Goal: Task Accomplishment & Management: Use online tool/utility

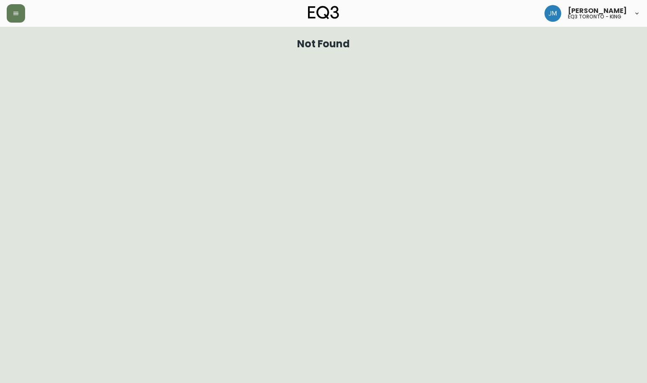
click at [25, 20] on div at bounding box center [112, 13] width 211 height 18
drag, startPoint x: 19, startPoint y: 20, endPoint x: 24, endPoint y: 25, distance: 7.7
click at [19, 20] on button "button" at bounding box center [16, 13] width 18 height 18
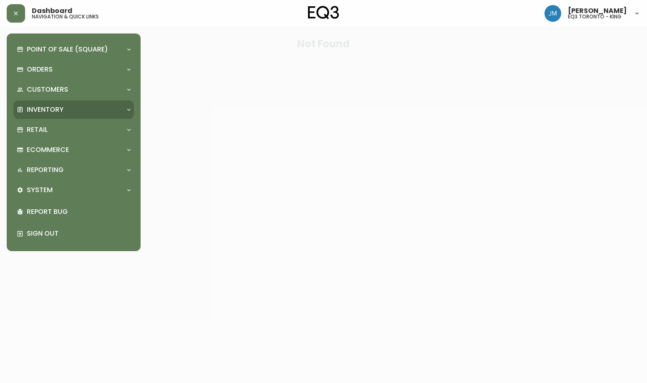
click at [61, 107] on p "Inventory" at bounding box center [45, 109] width 37 height 9
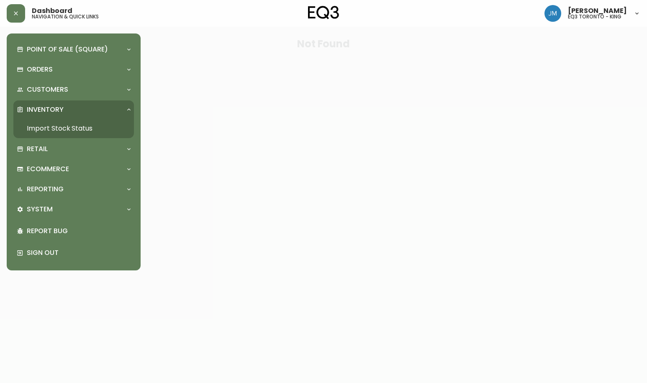
click at [70, 133] on link "Import Stock Status" at bounding box center [73, 128] width 120 height 19
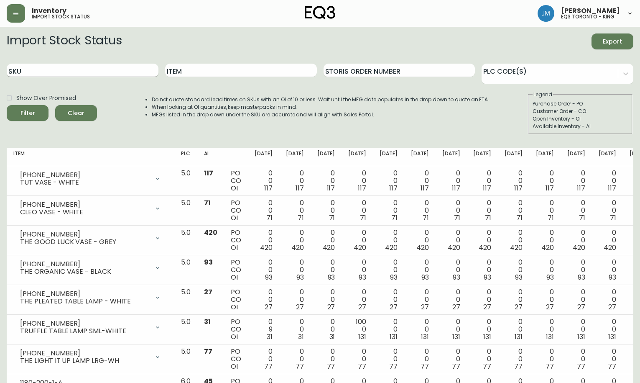
click at [130, 75] on input "SKU" at bounding box center [83, 70] width 152 height 13
paste input "[PHONE_NUMBER]"
click at [7, 105] on button "Filter" at bounding box center [28, 113] width 42 height 16
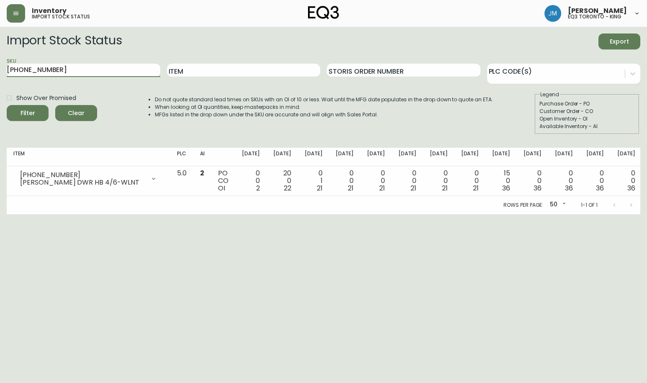
drag, startPoint x: 96, startPoint y: 74, endPoint x: 0, endPoint y: 69, distance: 96.7
click at [0, 69] on html "Inventory import stock status [PERSON_NAME] eq3 [GEOGRAPHIC_DATA] - king Import…" at bounding box center [323, 107] width 647 height 214
paste input "44"
click at [7, 105] on button "Filter" at bounding box center [28, 113] width 42 height 16
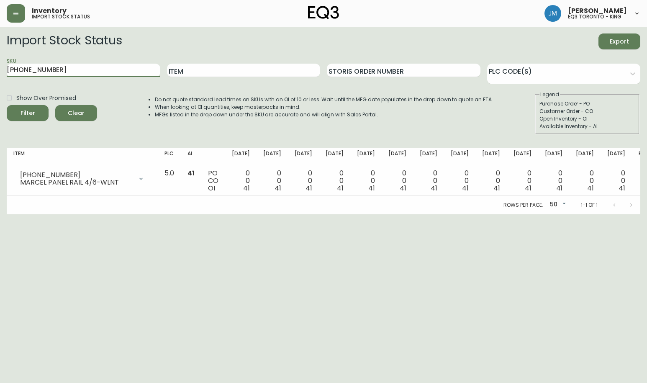
paste input "[PHONE_NUMBER]"
drag, startPoint x: 104, startPoint y: 66, endPoint x: 0, endPoint y: 71, distance: 104.6
click at [0, 71] on html "Inventory import stock status [PERSON_NAME] eq3 [GEOGRAPHIC_DATA] - king Import…" at bounding box center [323, 107] width 647 height 214
paste input "text"
click at [7, 105] on button "Filter" at bounding box center [28, 113] width 42 height 16
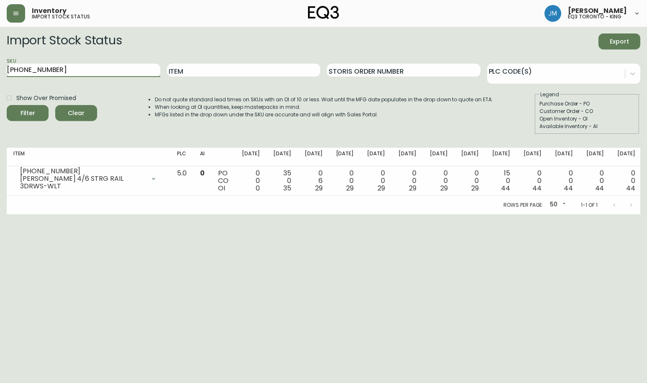
drag, startPoint x: 66, startPoint y: 69, endPoint x: 0, endPoint y: 66, distance: 67.0
click at [0, 66] on html "Inventory import stock status [PERSON_NAME] eq3 [GEOGRAPHIC_DATA] - king Import…" at bounding box center [323, 107] width 647 height 214
paste input "8"
click at [7, 105] on button "Filter" at bounding box center [28, 113] width 42 height 16
drag, startPoint x: 86, startPoint y: 70, endPoint x: 0, endPoint y: 68, distance: 86.2
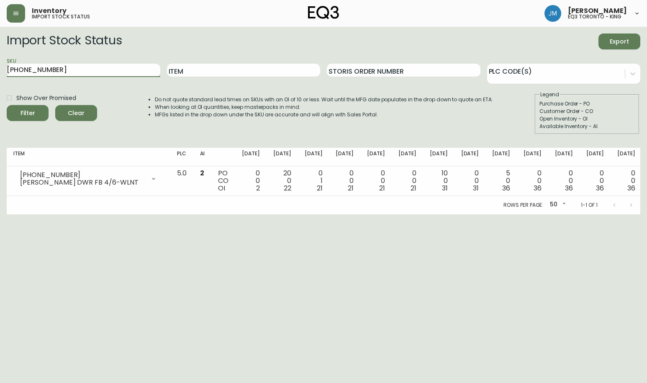
click at [0, 68] on html "Inventory import stock status [PERSON_NAME] eq3 [GEOGRAPHIC_DATA] - king Import…" at bounding box center [323, 107] width 647 height 214
paste input "[PHONE_NUMBER]"
type input "[PHONE_NUMBER]"
click at [7, 105] on button "Filter" at bounding box center [28, 113] width 42 height 16
